Goal: Transaction & Acquisition: Purchase product/service

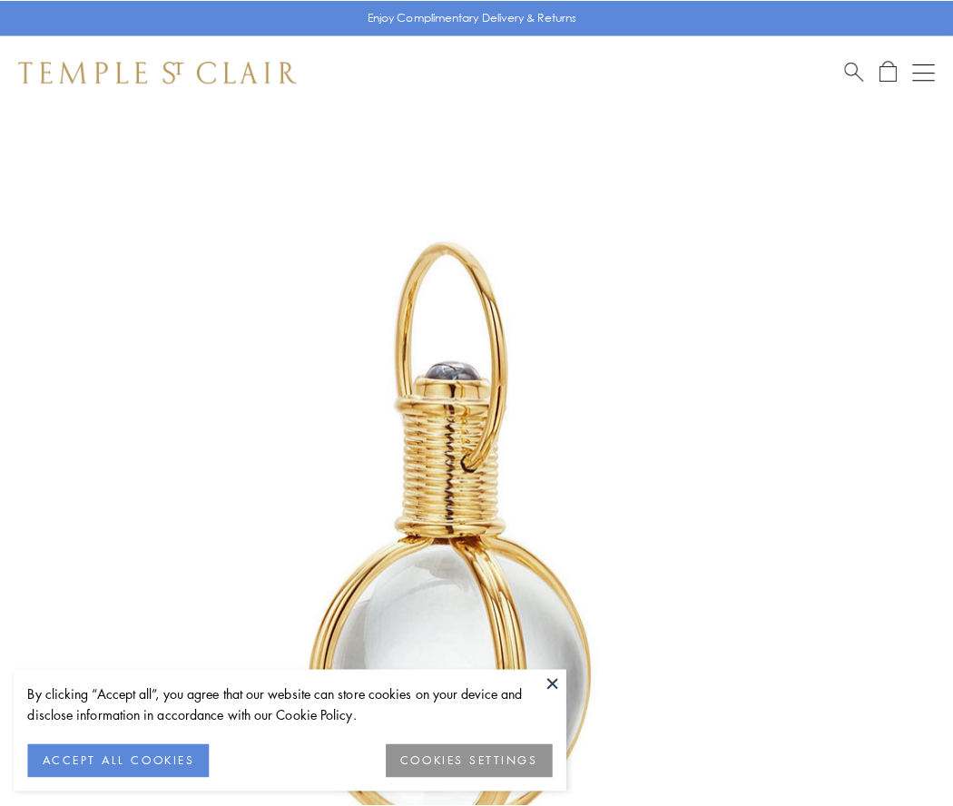
scroll to position [474, 0]
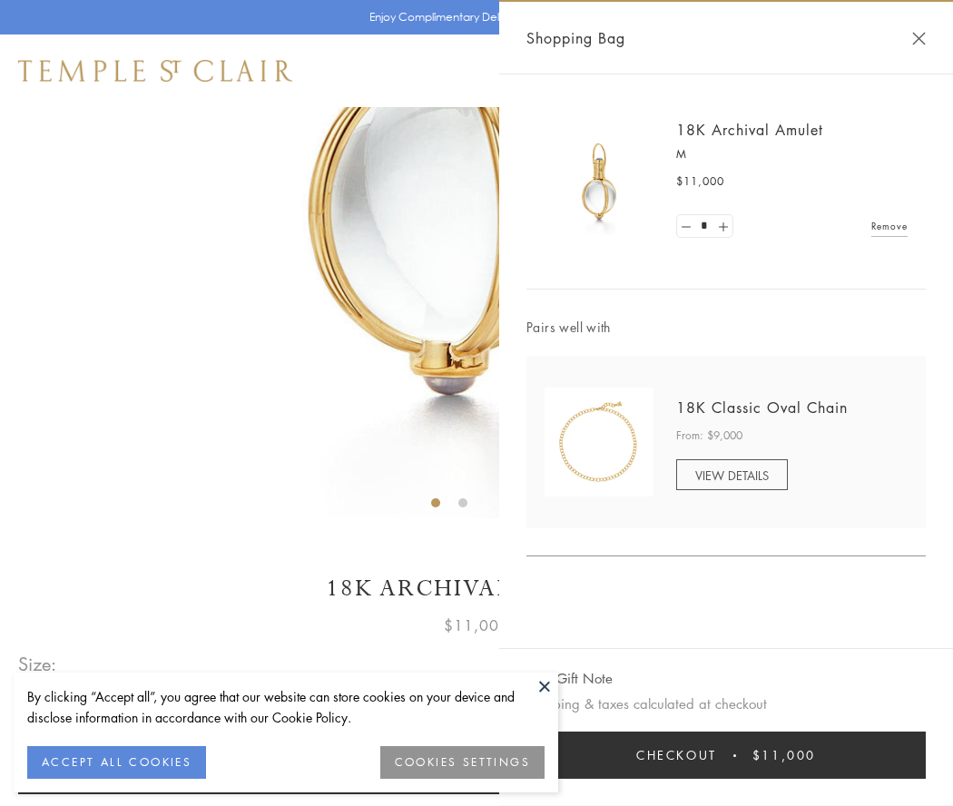
click at [726, 755] on button "Checkout $11,000" at bounding box center [725, 755] width 399 height 47
